Goal: Contribute content

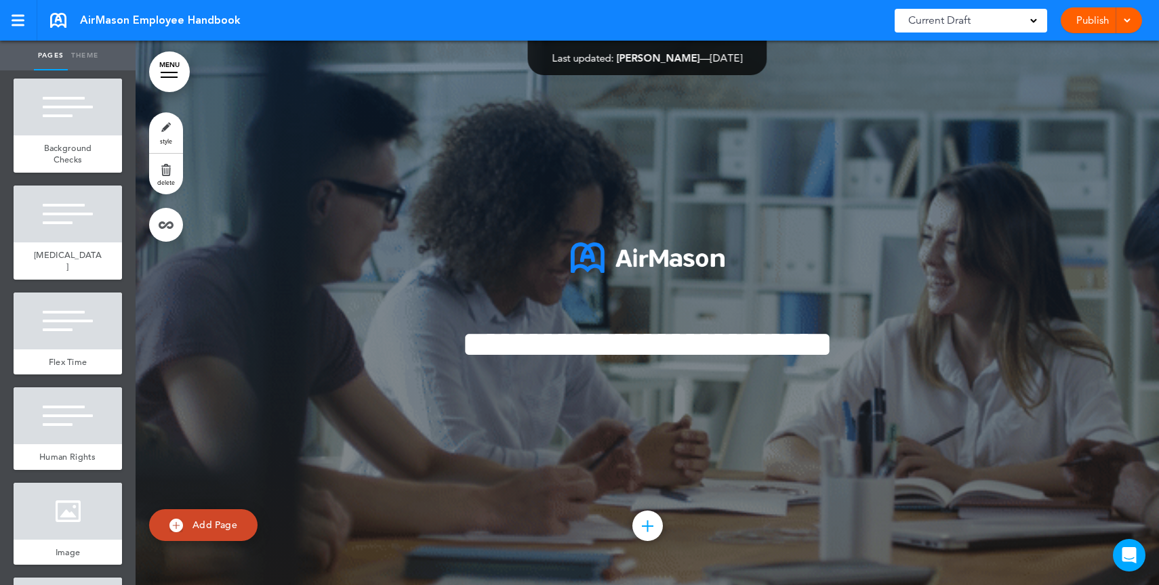
scroll to position [2762, 0]
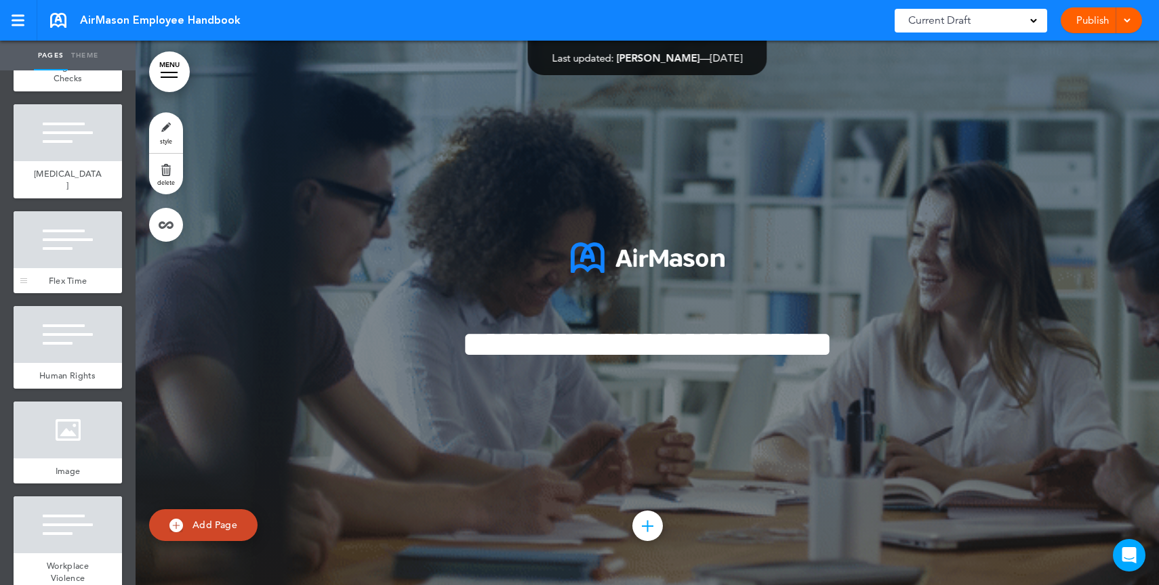
click at [64, 268] on div at bounding box center [68, 239] width 108 height 57
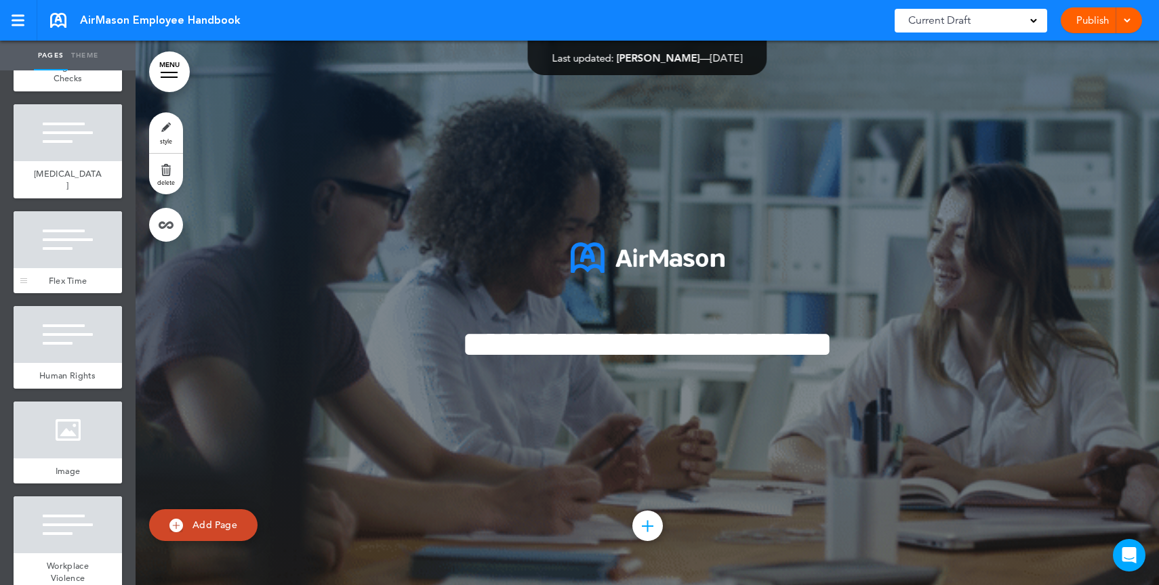
click at [64, 268] on div at bounding box center [68, 239] width 108 height 57
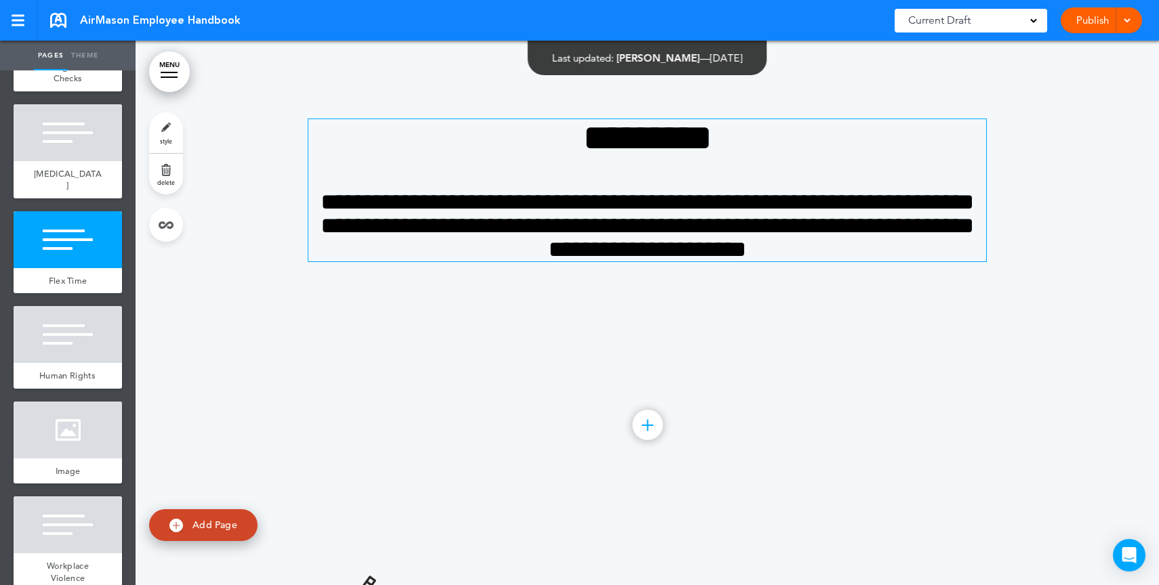
scroll to position [20818, 0]
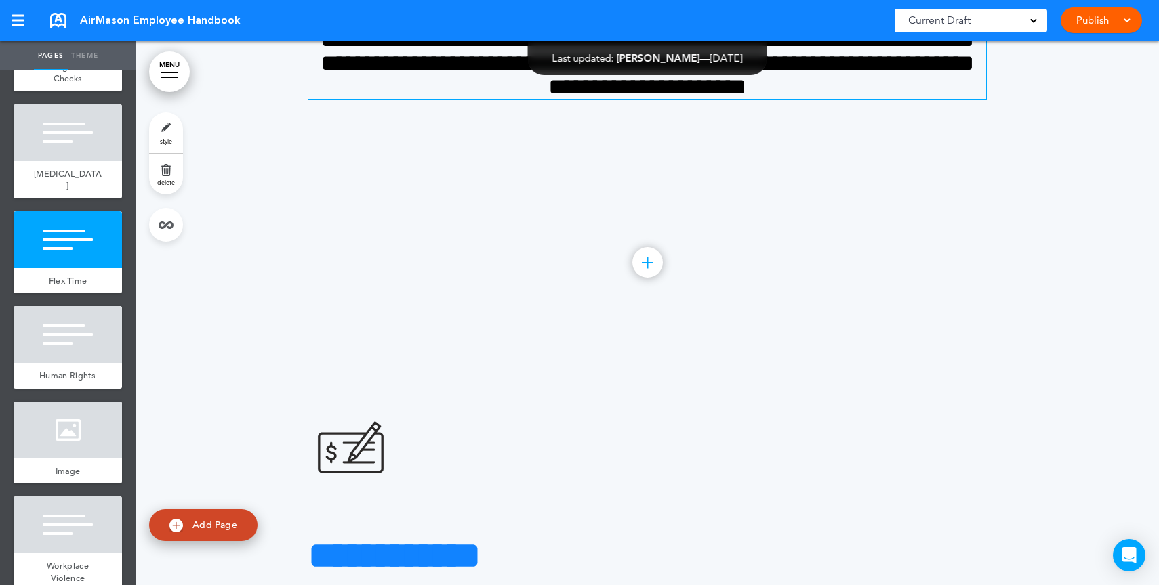
click at [630, 98] on span "**********" at bounding box center [646, 63] width 653 height 70
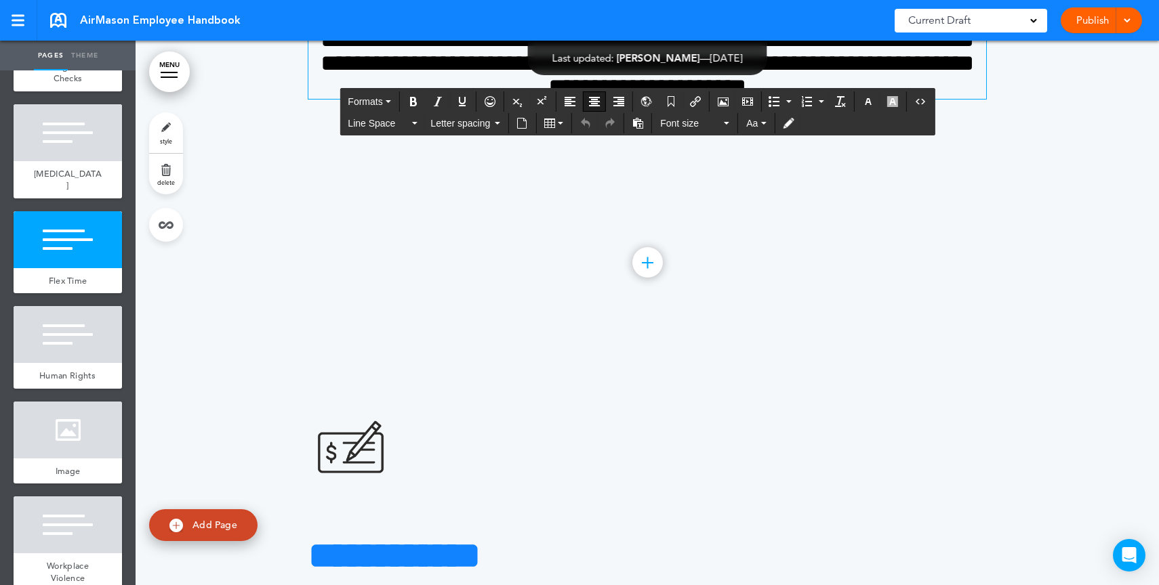
drag, startPoint x: 755, startPoint y: 236, endPoint x: 652, endPoint y: 236, distance: 102.3
click at [889, 100] on icon "button" at bounding box center [892, 101] width 11 height 11
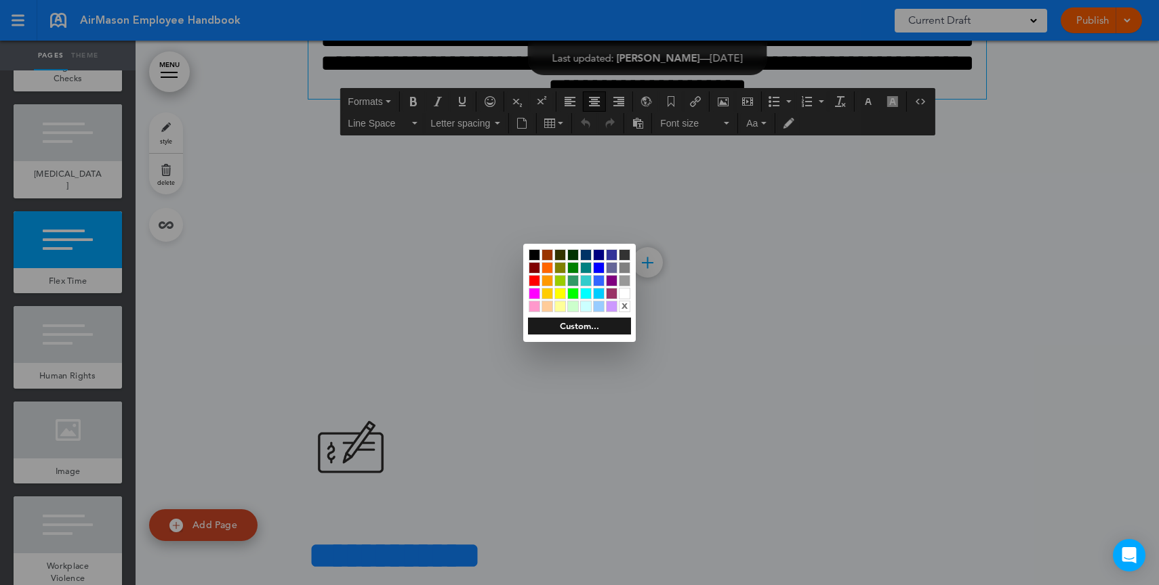
click at [532, 276] on div at bounding box center [534, 281] width 12 height 12
click at [802, 304] on div at bounding box center [579, 292] width 1159 height 585
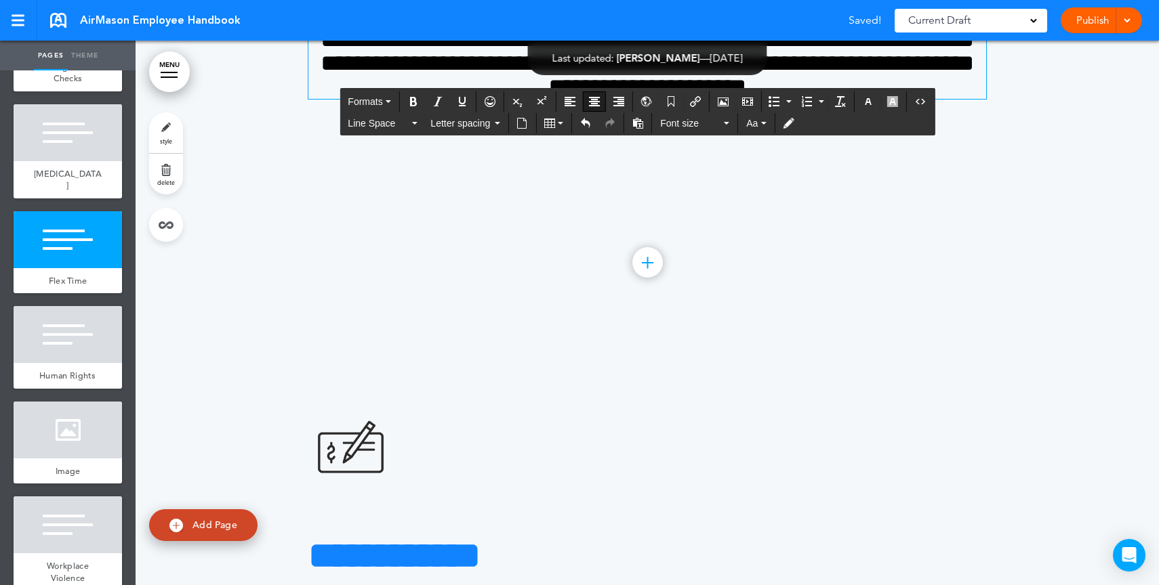
drag, startPoint x: 783, startPoint y: 245, endPoint x: 631, endPoint y: 207, distance: 155.8
click at [873, 102] on icon "button" at bounding box center [867, 101] width 11 height 11
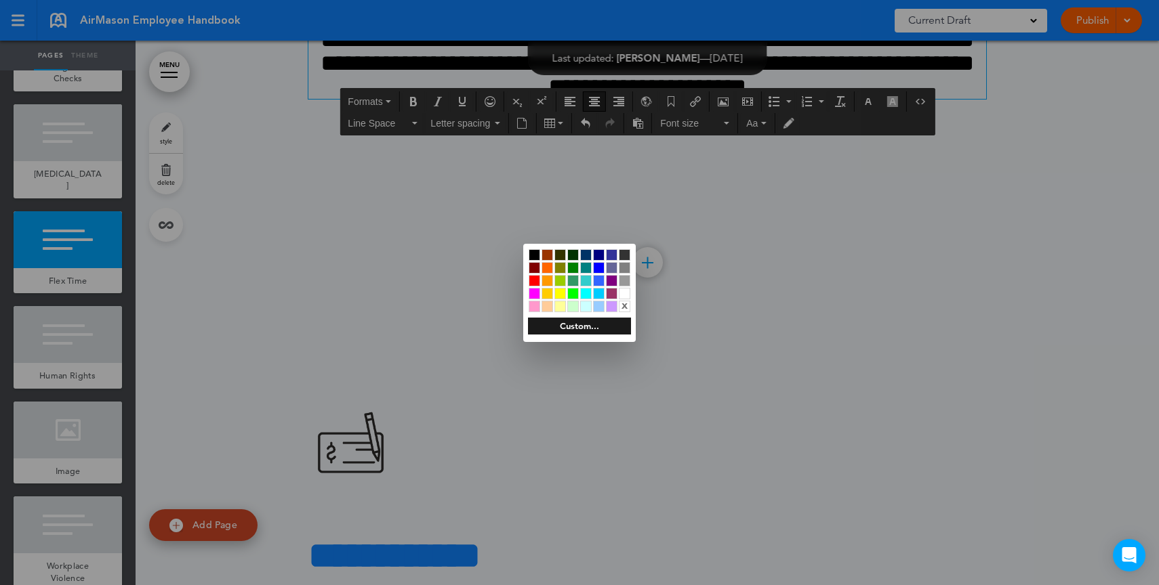
click at [623, 293] on div at bounding box center [625, 294] width 12 height 12
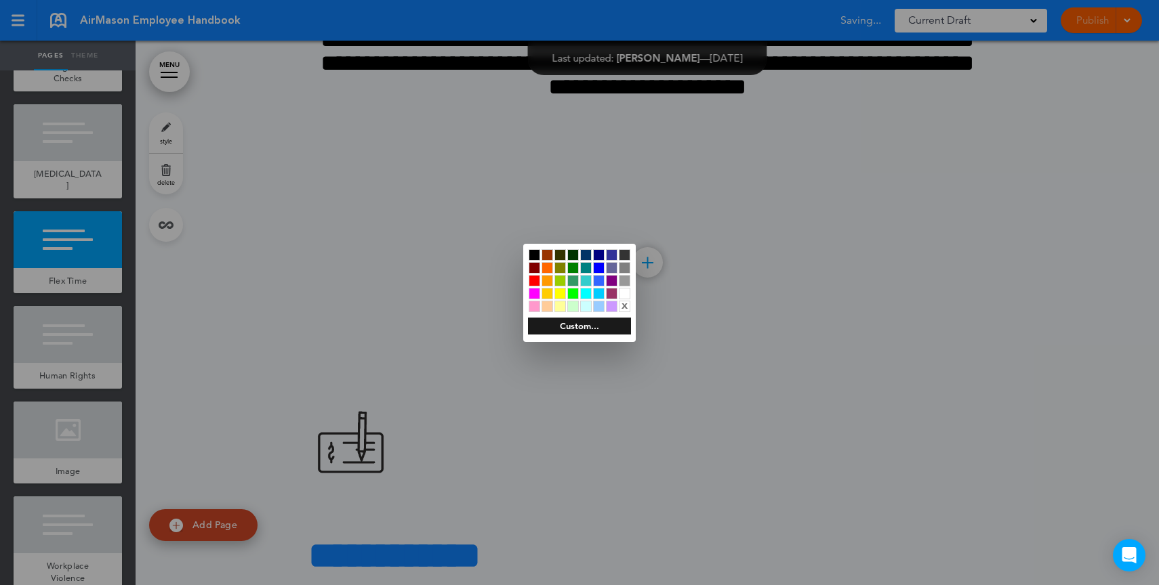
click at [796, 249] on div at bounding box center [579, 292] width 1159 height 585
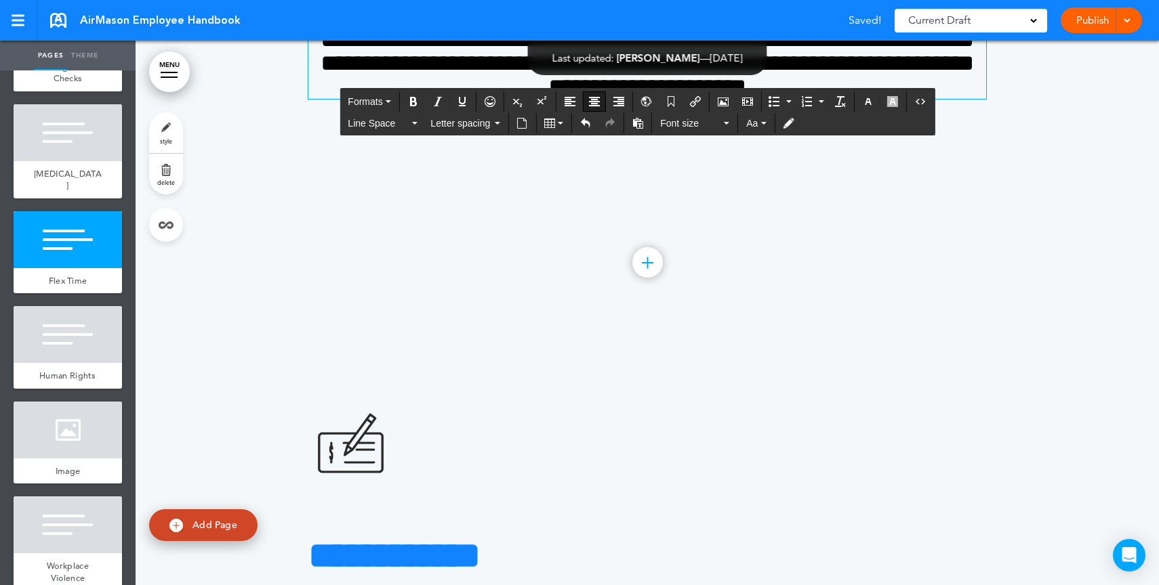
drag, startPoint x: 774, startPoint y: 247, endPoint x: 747, endPoint y: 144, distance: 106.5
click at [877, 93] on button "button" at bounding box center [868, 101] width 22 height 19
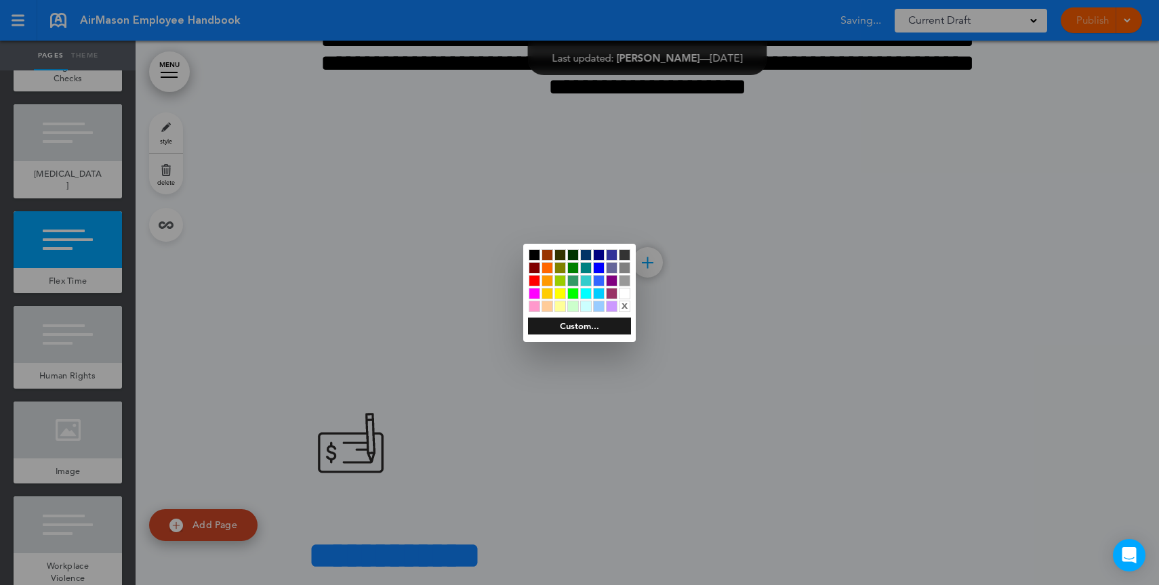
click at [626, 252] on div at bounding box center [625, 255] width 12 height 12
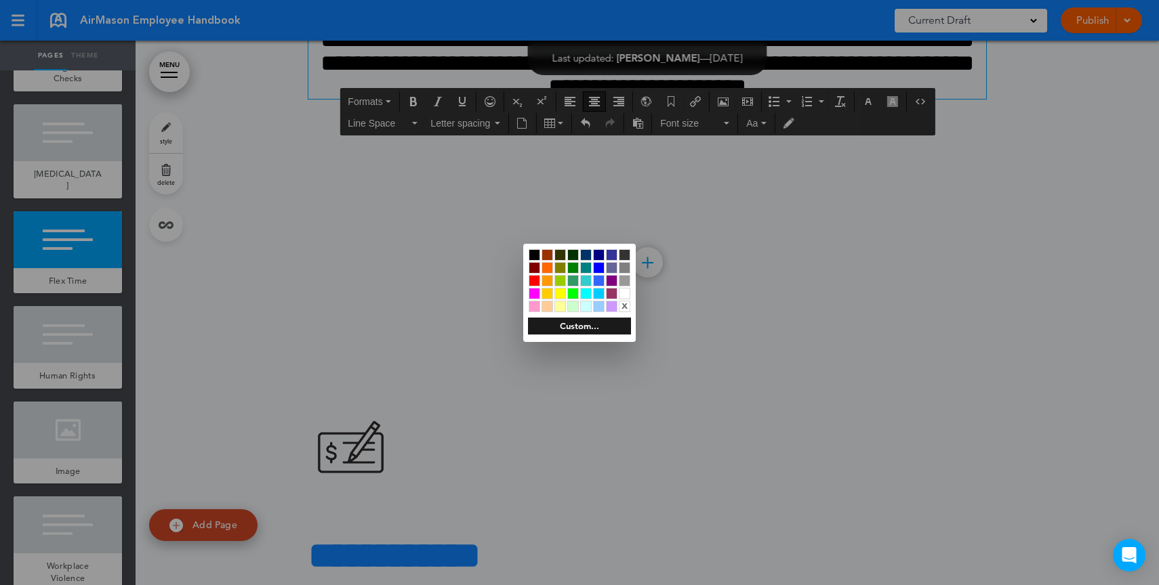
click at [530, 255] on div at bounding box center [534, 255] width 12 height 12
click at [883, 100] on div at bounding box center [579, 292] width 1159 height 585
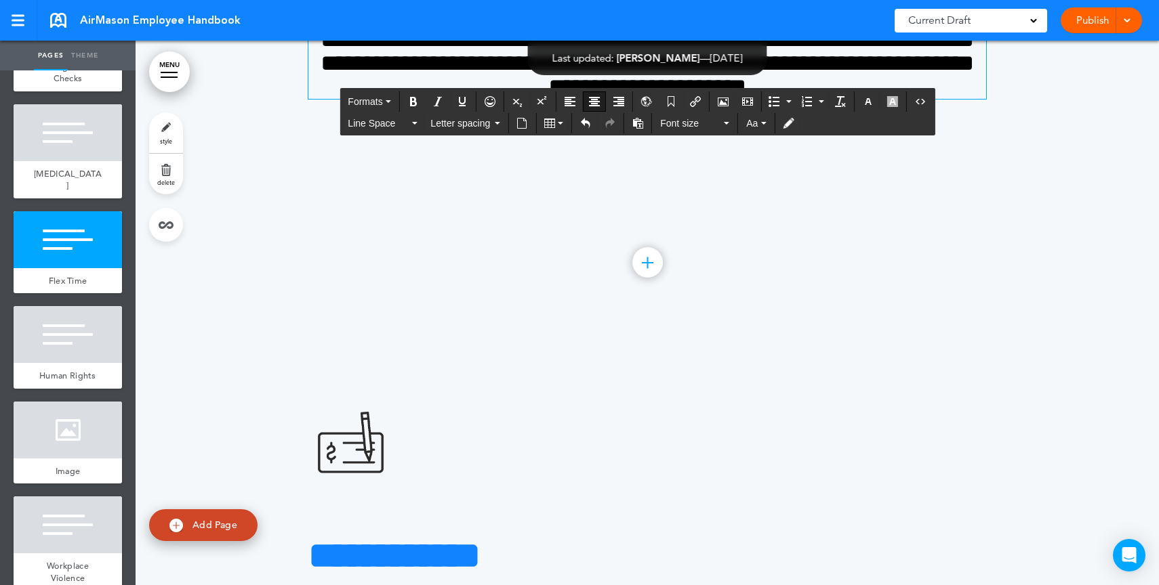
drag, startPoint x: 829, startPoint y: 239, endPoint x: 571, endPoint y: 222, distance: 258.1
click at [900, 107] on button "button" at bounding box center [892, 101] width 22 height 19
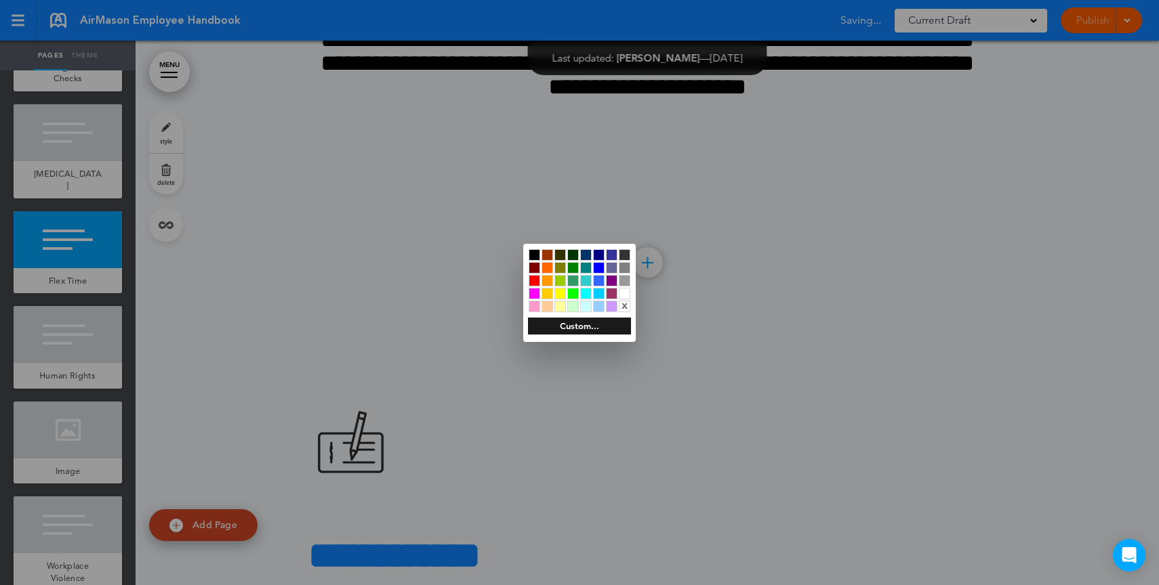
click at [627, 295] on div at bounding box center [625, 294] width 12 height 12
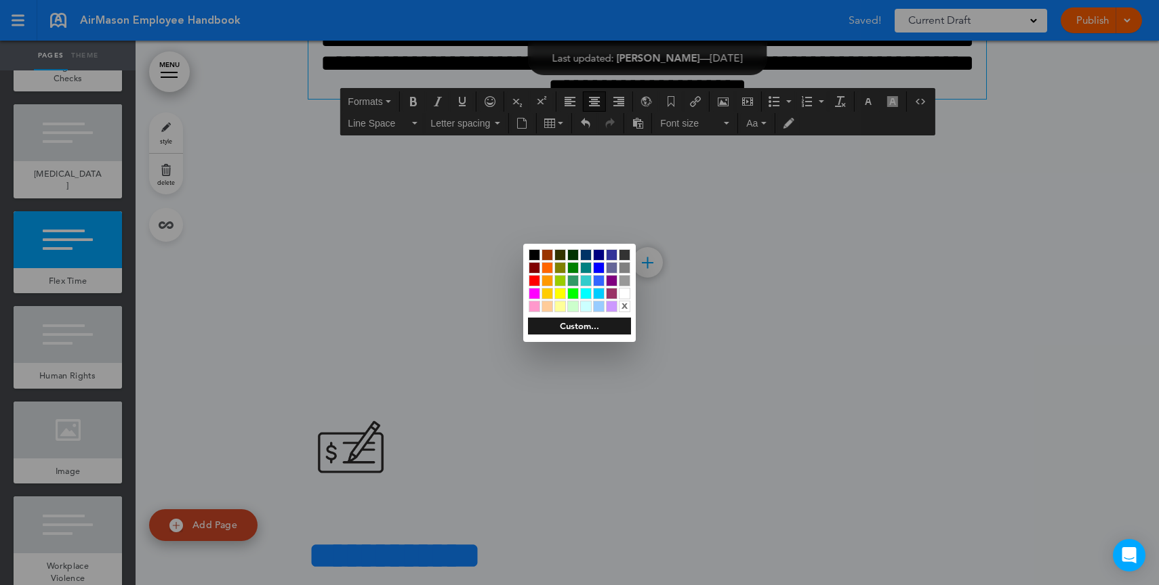
click at [800, 268] on div at bounding box center [579, 292] width 1159 height 585
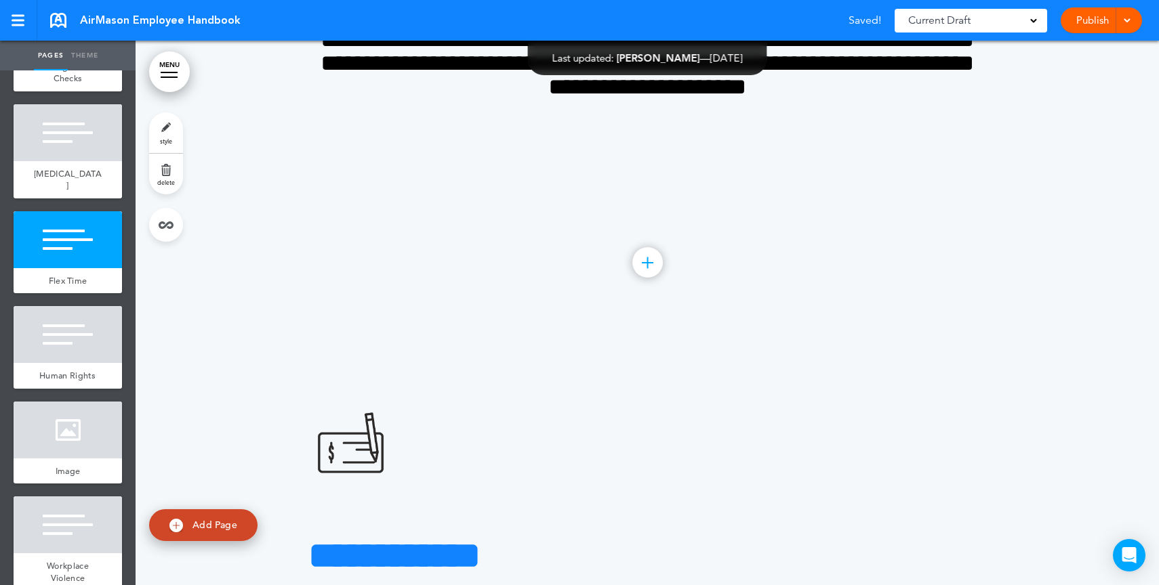
click at [1079, 7] on link "Publish" at bounding box center [1091, 20] width 43 height 26
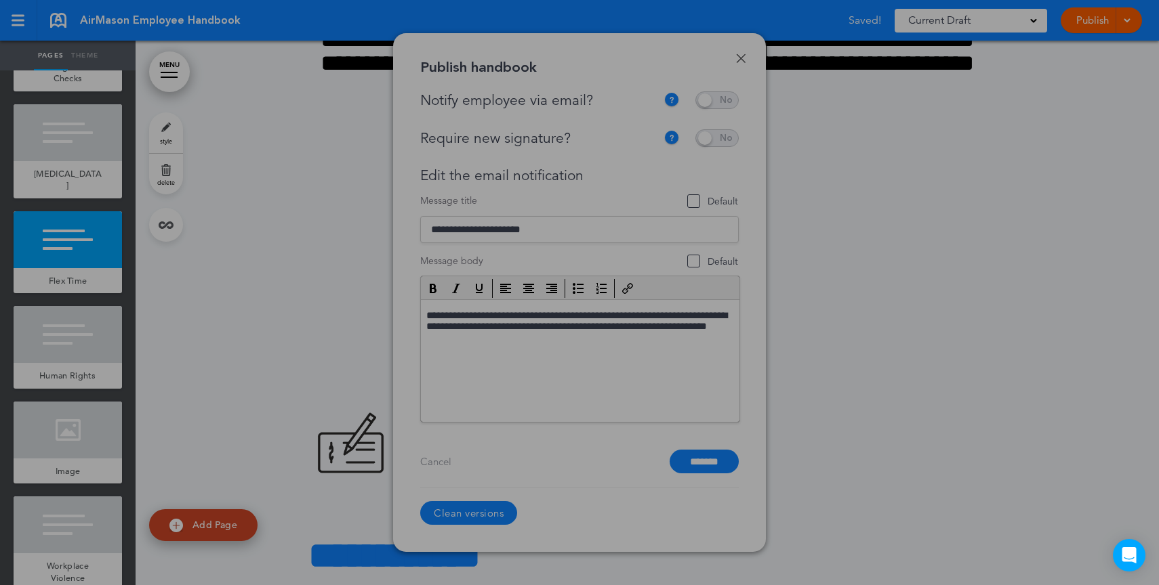
scroll to position [0, 0]
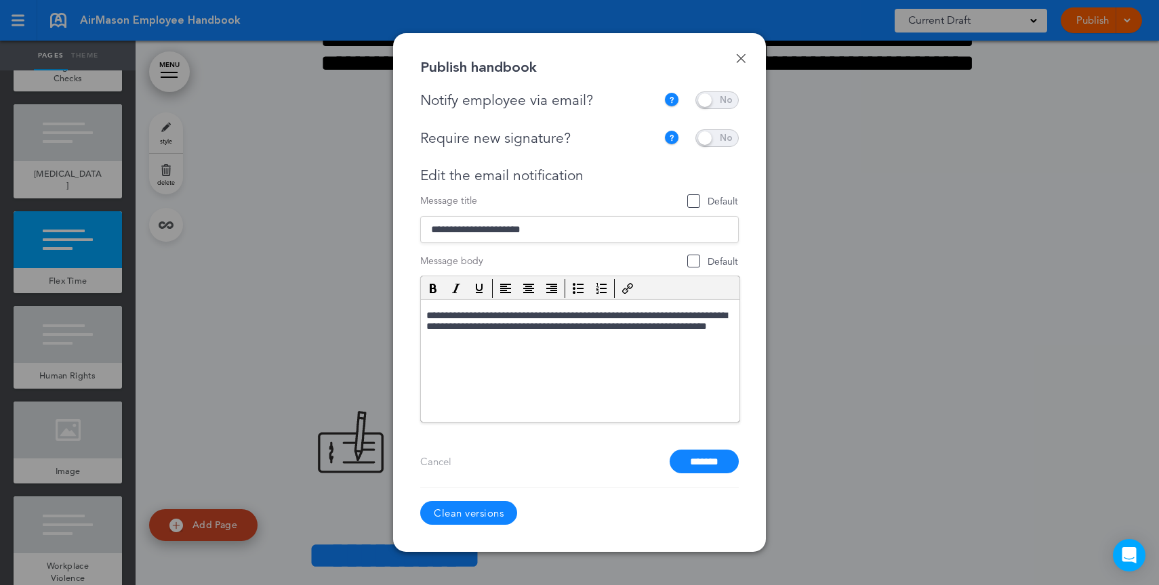
click at [726, 466] on input "*******" at bounding box center [703, 462] width 69 height 24
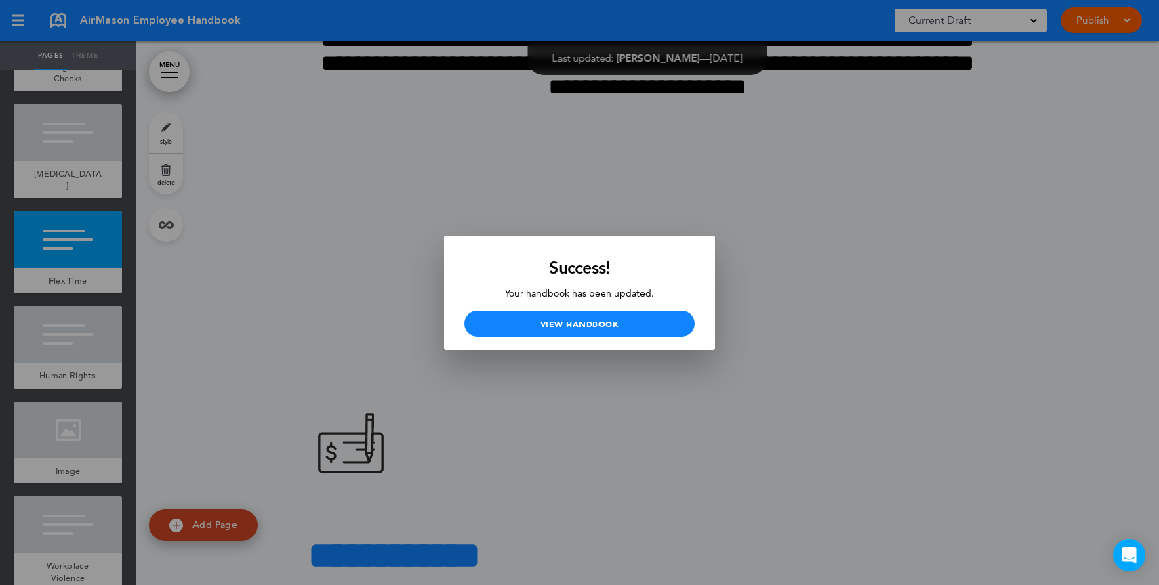
drag, startPoint x: 818, startPoint y: 245, endPoint x: 938, endPoint y: 62, distance: 219.1
click at [816, 246] on div at bounding box center [579, 292] width 1159 height 585
